Goal: Task Accomplishment & Management: Manage account settings

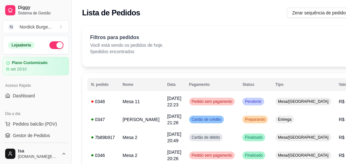
scroll to position [51, 0]
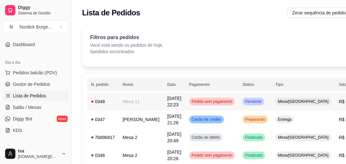
click at [100, 103] on div "0348" at bounding box center [103, 101] width 24 height 6
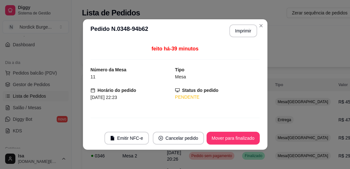
scroll to position [1, 0]
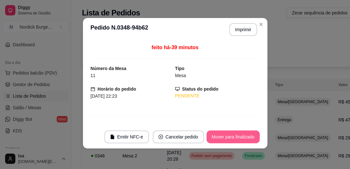
click at [233, 137] on button "Mover para finalizado" at bounding box center [233, 136] width 53 height 13
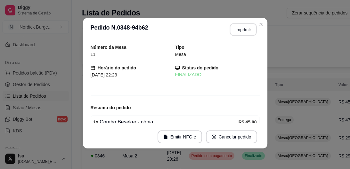
click at [237, 32] on button "Imprimir" at bounding box center [243, 29] width 27 height 12
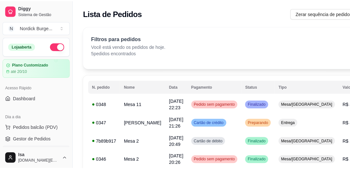
scroll to position [51, 0]
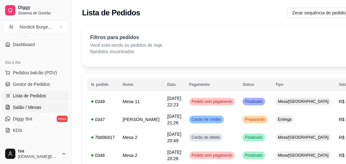
click at [27, 106] on span "Salão / Mesas" at bounding box center [27, 107] width 29 height 6
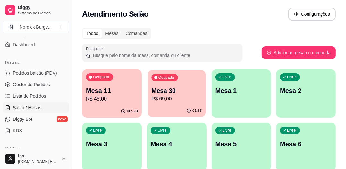
click at [177, 101] on p "R$ 69,00" at bounding box center [176, 98] width 50 height 7
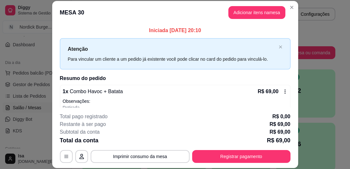
scroll to position [20, 0]
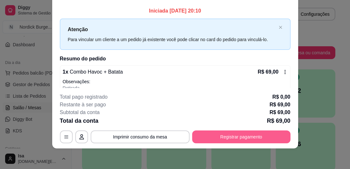
click at [227, 136] on button "Registrar pagamento" at bounding box center [241, 136] width 98 height 13
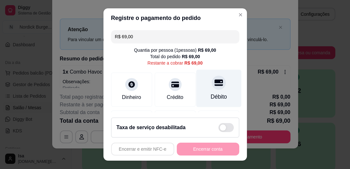
click at [214, 91] on div "Débito" at bounding box center [218, 88] width 45 height 37
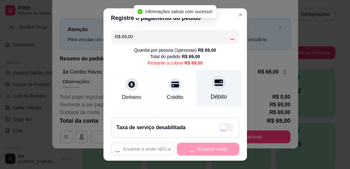
type input "R$ 0,00"
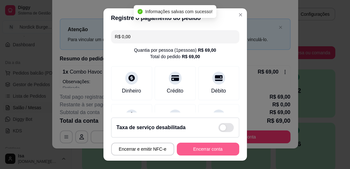
click at [206, 146] on button "Encerrar conta" at bounding box center [208, 148] width 62 height 13
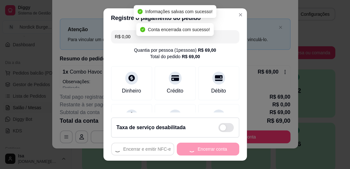
scroll to position [0, 0]
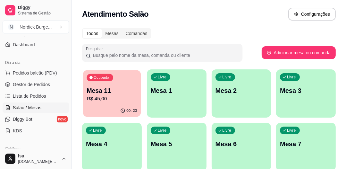
click at [111, 100] on p "R$ 45,00" at bounding box center [112, 98] width 50 height 7
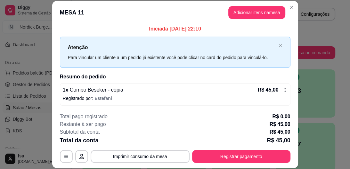
scroll to position [20, 0]
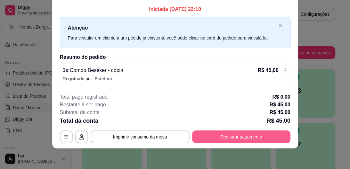
click at [242, 137] on button "Registrar pagamento" at bounding box center [241, 136] width 98 height 13
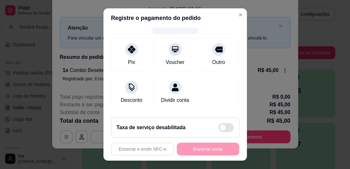
scroll to position [0, 0]
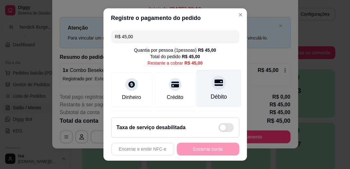
click at [203, 88] on div "Débito" at bounding box center [218, 88] width 45 height 37
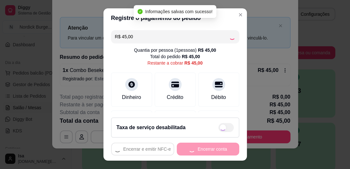
type input "R$ 0,00"
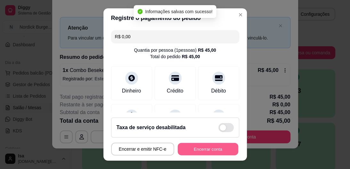
click at [194, 146] on button "Encerrar conta" at bounding box center [208, 148] width 61 height 12
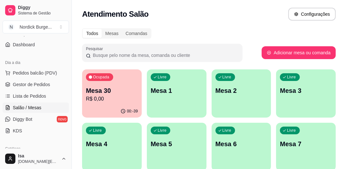
click at [127, 100] on p "R$ 0,00" at bounding box center [112, 99] width 52 height 8
click at [37, 95] on span "Lista de Pedidos" at bounding box center [29, 96] width 33 height 6
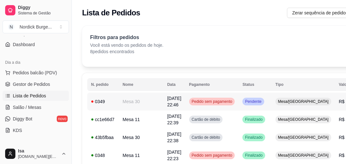
click at [119, 99] on td "Mesa 30" at bounding box center [141, 102] width 45 height 18
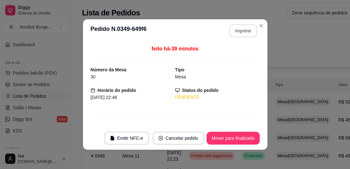
click at [241, 26] on button "Imprimir" at bounding box center [243, 30] width 28 height 13
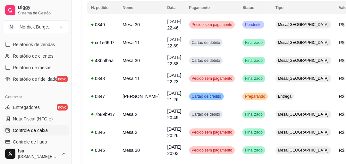
scroll to position [231, 0]
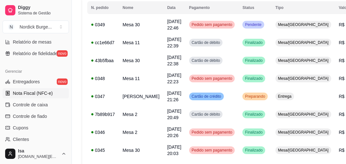
click at [23, 94] on span "Nota Fiscal (NFC-e)" at bounding box center [33, 93] width 40 height 6
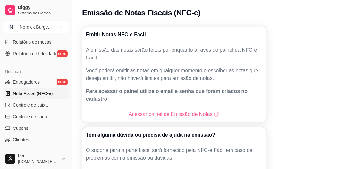
click at [132, 110] on link "Acessar painel de Emissão de Notas" at bounding box center [174, 114] width 91 height 8
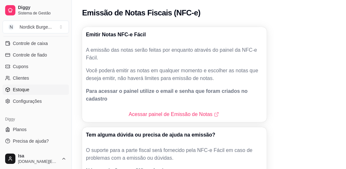
scroll to position [241, 0]
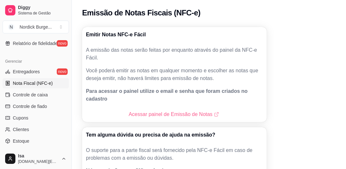
click at [140, 110] on link "Acessar painel de Emissão de Notas" at bounding box center [174, 114] width 91 height 8
click at [142, 110] on link "Acessar painel de Emissão de Notas" at bounding box center [174, 114] width 91 height 8
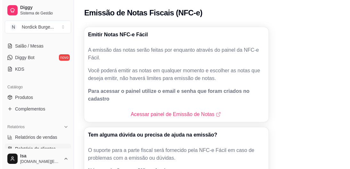
scroll to position [36, 0]
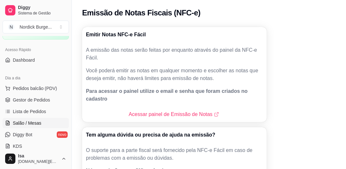
click at [30, 120] on span "Salão / Mesas" at bounding box center [27, 123] width 29 height 6
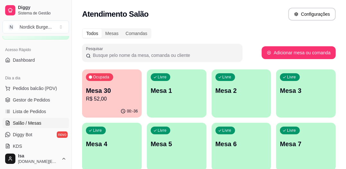
click at [118, 98] on p "R$ 52,00" at bounding box center [112, 99] width 52 height 8
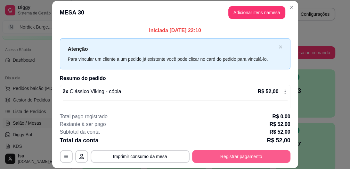
click at [247, 155] on button "Registrar pagamento" at bounding box center [241, 156] width 98 height 13
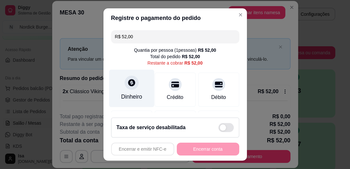
click at [128, 92] on div "Dinheiro" at bounding box center [131, 88] width 45 height 37
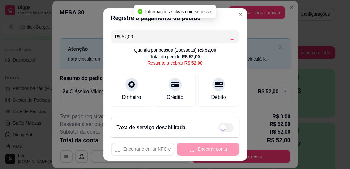
type input "R$ 0,00"
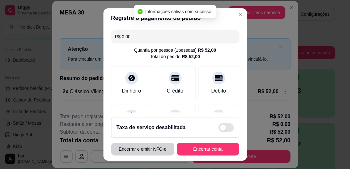
click at [140, 147] on button "Encerrar e emitir NFC-e" at bounding box center [142, 148] width 63 height 13
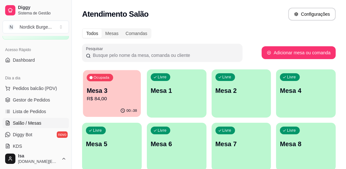
click at [136, 95] on div "Mesa 3 R$ 84,00" at bounding box center [112, 94] width 50 height 16
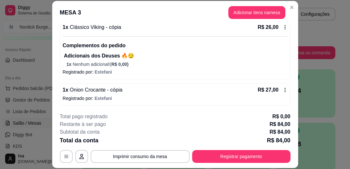
scroll to position [20, 0]
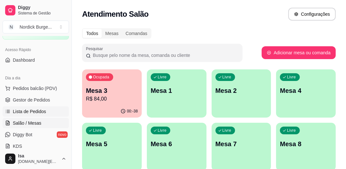
click at [41, 106] on link "Lista de Pedidos" at bounding box center [36, 111] width 66 height 10
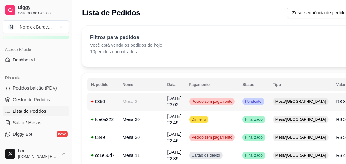
click at [133, 104] on td "Mesa 3" at bounding box center [141, 102] width 45 height 18
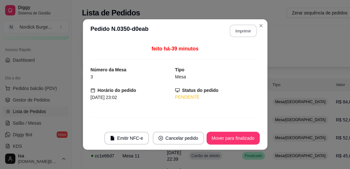
click at [240, 32] on button "Imprimir" at bounding box center [243, 31] width 27 height 12
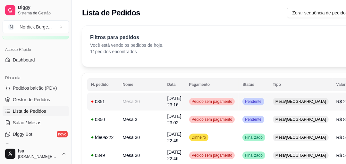
click at [131, 102] on td "Mesa 30" at bounding box center [141, 102] width 45 height 18
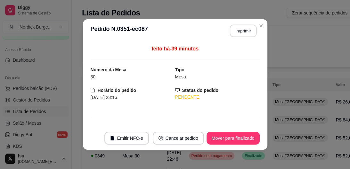
click at [242, 32] on button "Imprimir" at bounding box center [243, 31] width 27 height 12
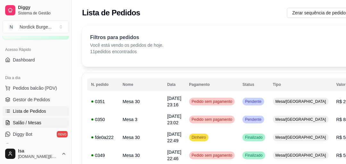
click at [33, 120] on span "Salão / Mesas" at bounding box center [27, 123] width 29 height 6
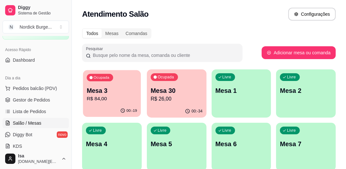
click at [122, 100] on p "R$ 84,00" at bounding box center [112, 98] width 50 height 7
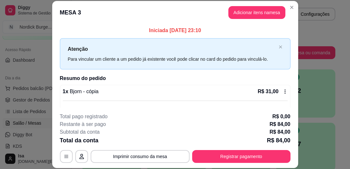
scroll to position [26, 0]
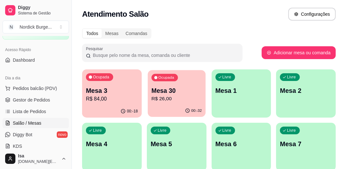
click at [180, 98] on p "R$ 26,00" at bounding box center [176, 98] width 50 height 7
click at [181, 78] on div "Ocupada Mesa 30 R$ 26,00" at bounding box center [177, 87] width 60 height 36
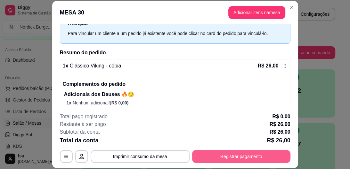
click at [244, 159] on button "Registrar pagamento" at bounding box center [241, 156] width 98 height 13
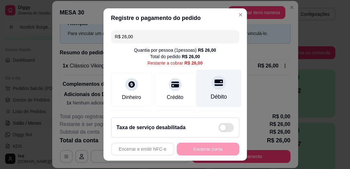
click at [209, 91] on div "Débito" at bounding box center [218, 88] width 45 height 37
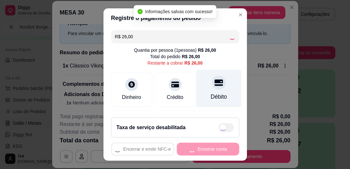
type input "R$ 0,00"
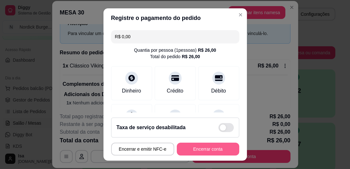
click at [226, 143] on button "Encerrar conta" at bounding box center [208, 148] width 62 height 13
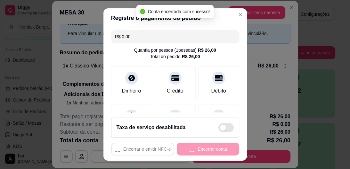
scroll to position [0, 0]
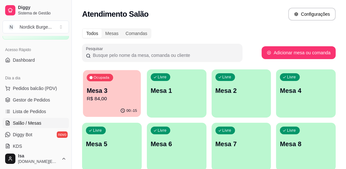
click at [92, 109] on div "00:-15" at bounding box center [112, 110] width 58 height 12
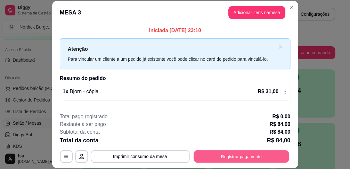
click at [236, 156] on button "Registrar pagamento" at bounding box center [242, 156] width 96 height 12
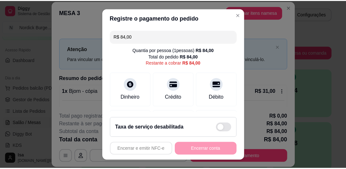
scroll to position [12, 0]
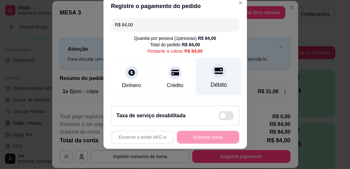
click at [214, 67] on icon at bounding box center [218, 71] width 8 height 8
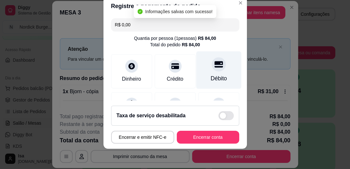
type input "R$ 0,00"
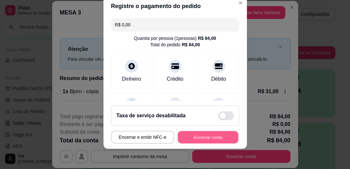
click at [207, 139] on button "Encerrar conta" at bounding box center [208, 136] width 61 height 12
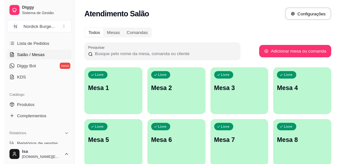
scroll to position [77, 0]
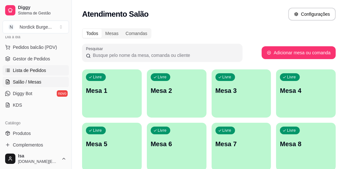
click at [35, 71] on span "Lista de Pedidos" at bounding box center [29, 70] width 33 height 6
